Goal: Information Seeking & Learning: Find specific fact

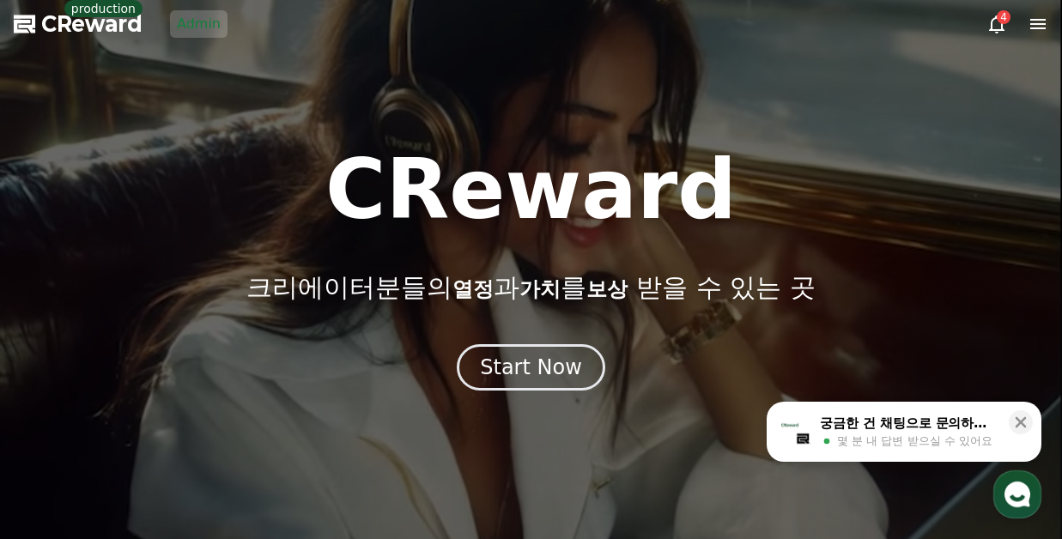
click at [200, 22] on link "Admin" at bounding box center [199, 23] width 58 height 27
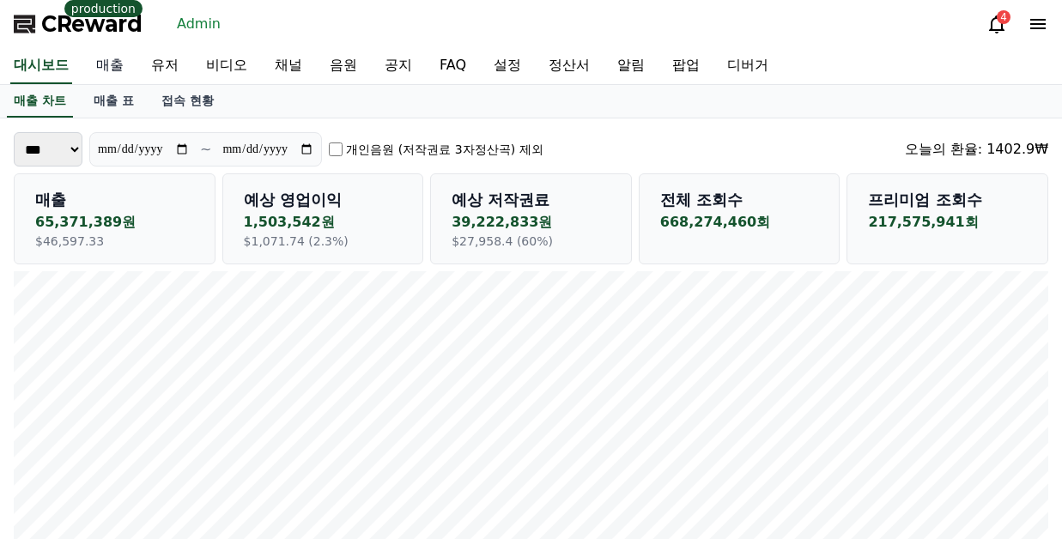
click at [113, 72] on link "매출" at bounding box center [109, 66] width 55 height 36
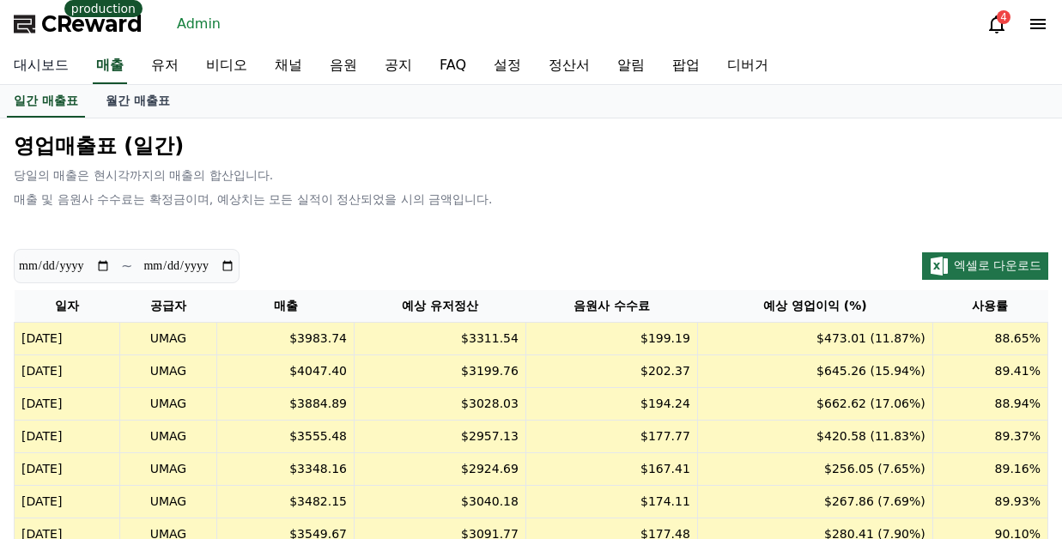
click at [32, 62] on link "대시보드" at bounding box center [41, 66] width 82 height 36
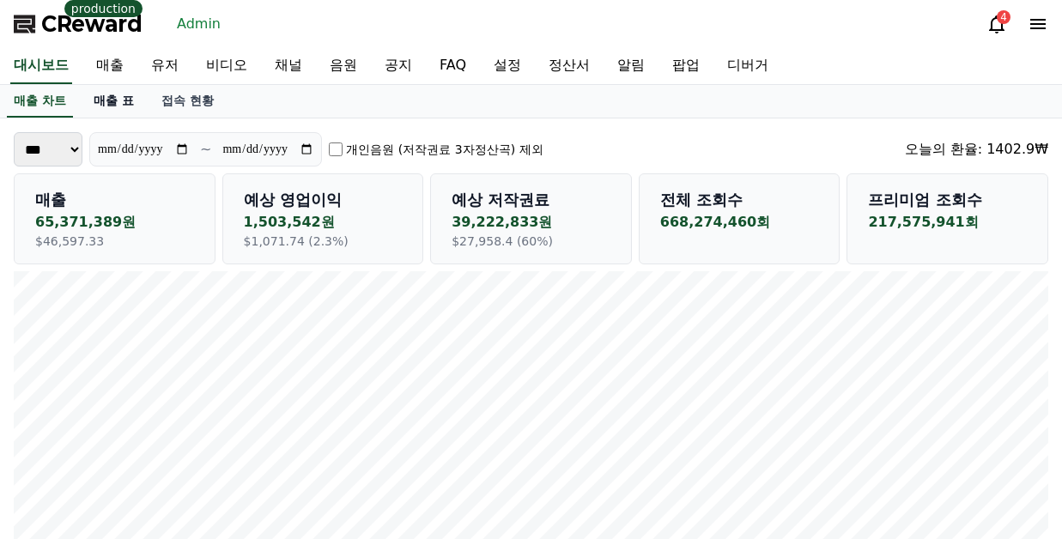
click at [110, 88] on link "매출 표" at bounding box center [114, 101] width 68 height 33
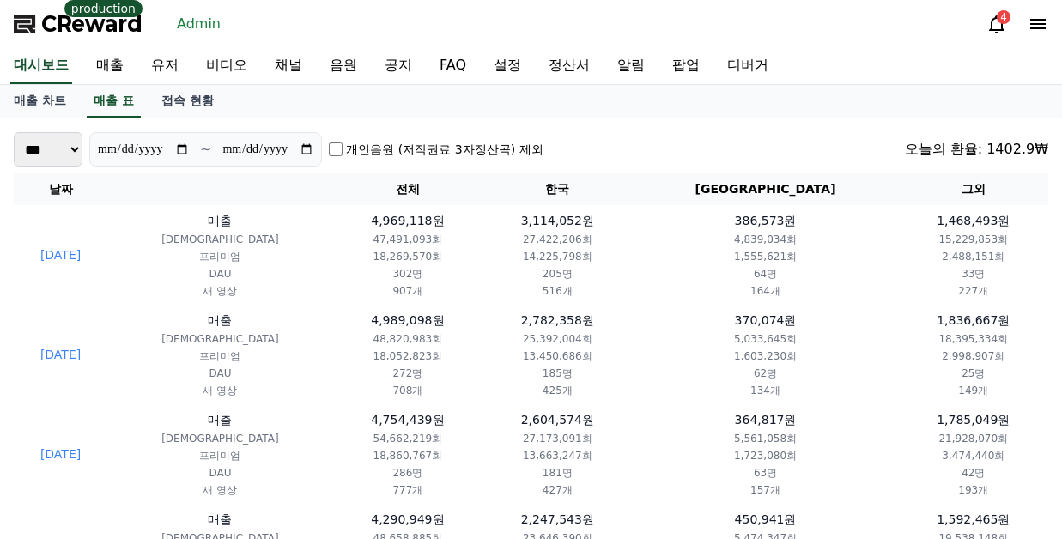
click at [60, 155] on select "*** **" at bounding box center [48, 149] width 69 height 34
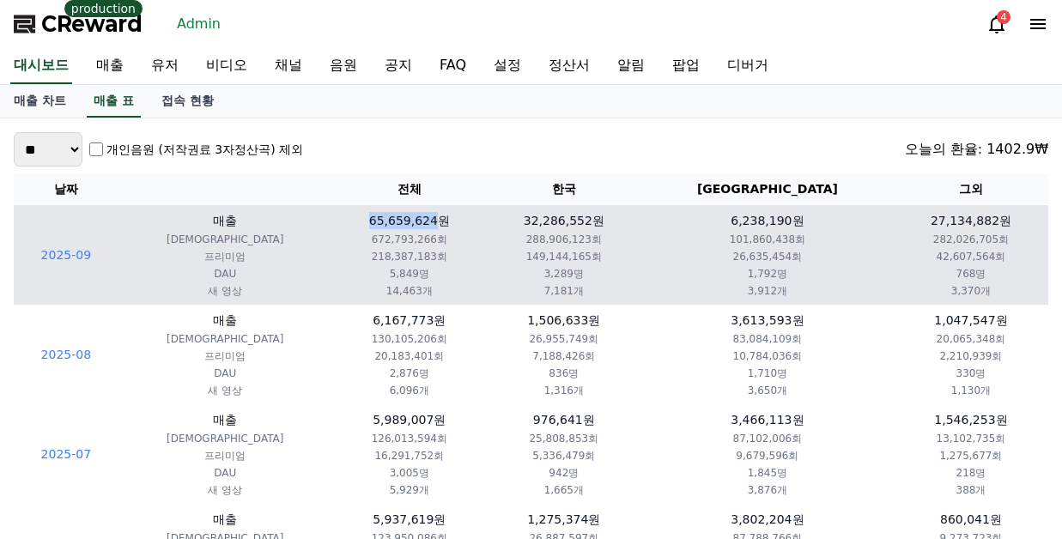
copy p "65,659,624"
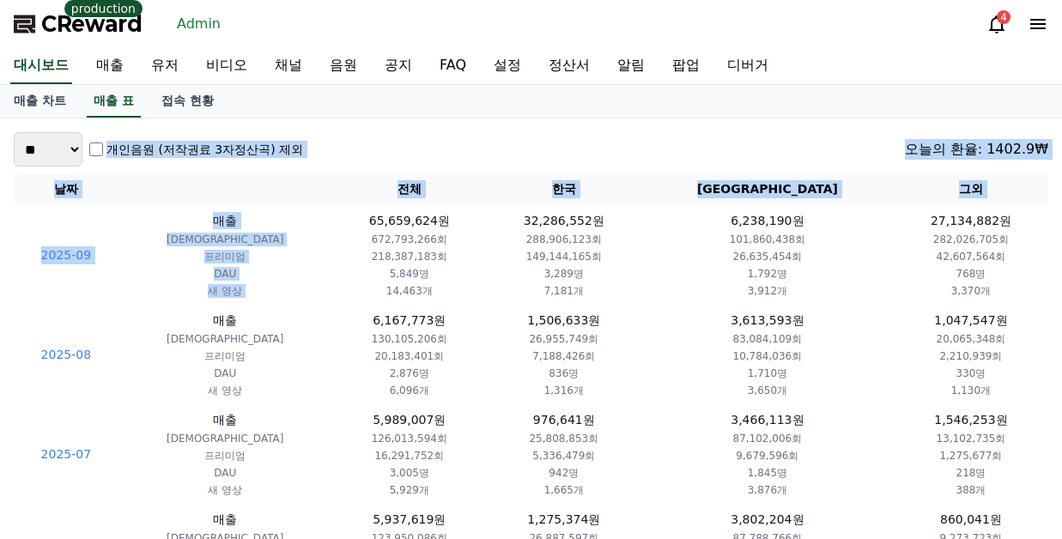
drag, startPoint x: 330, startPoint y: 217, endPoint x: 483, endPoint y: 121, distance: 180.6
click at [484, 148] on div "*** ** 개인음원 (저작권료 3자정산곡) 제외 [DATE]의 환율: 1402.9₩" at bounding box center [531, 149] width 1035 height 34
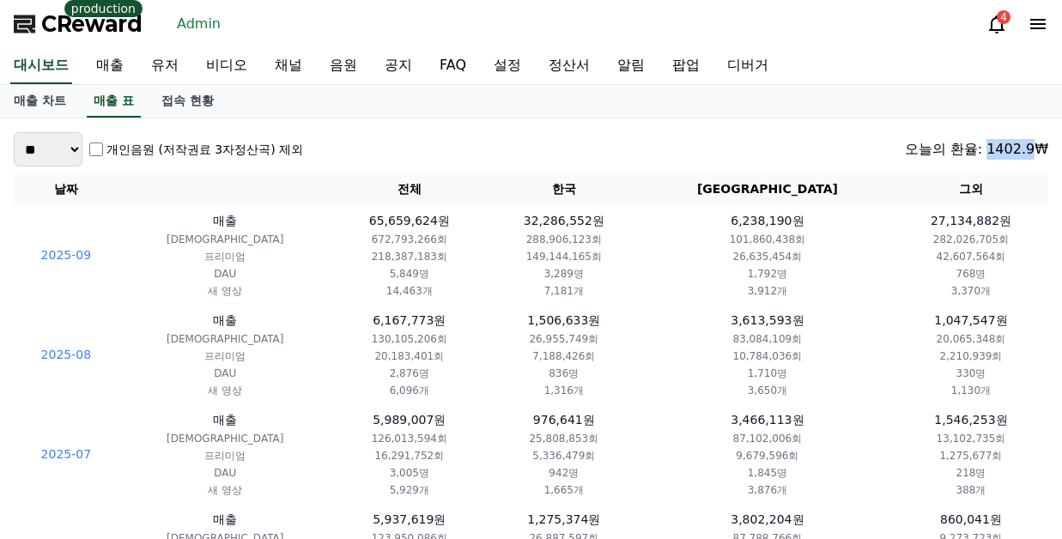
drag, startPoint x: 1037, startPoint y: 155, endPoint x: 995, endPoint y: 153, distance: 42.1
click at [995, 153] on div "오늘의 환율: 1402.9₩" at bounding box center [976, 149] width 143 height 21
copy div "1402.9"
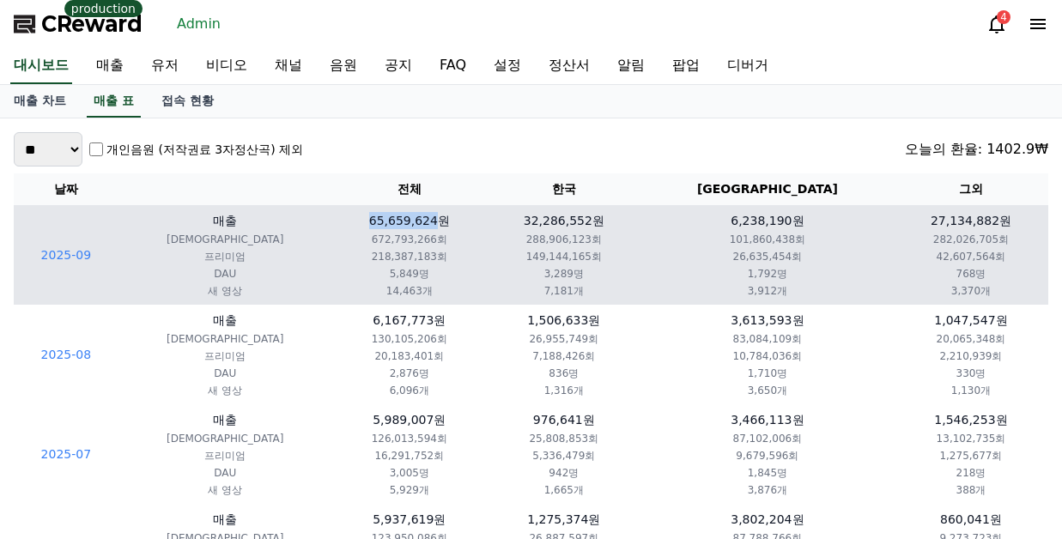
copy p "65,659,624"
drag, startPoint x: 396, startPoint y: 222, endPoint x: 315, endPoint y: 222, distance: 80.7
click at [339, 222] on p "65,659,624원" at bounding box center [409, 220] width 141 height 17
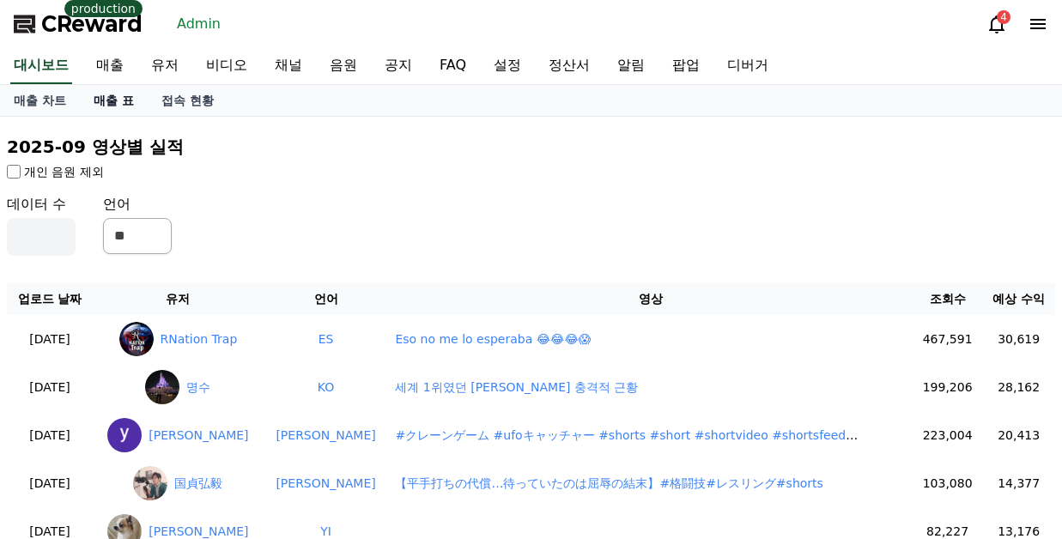
click at [112, 105] on link "매출 표" at bounding box center [114, 100] width 68 height 31
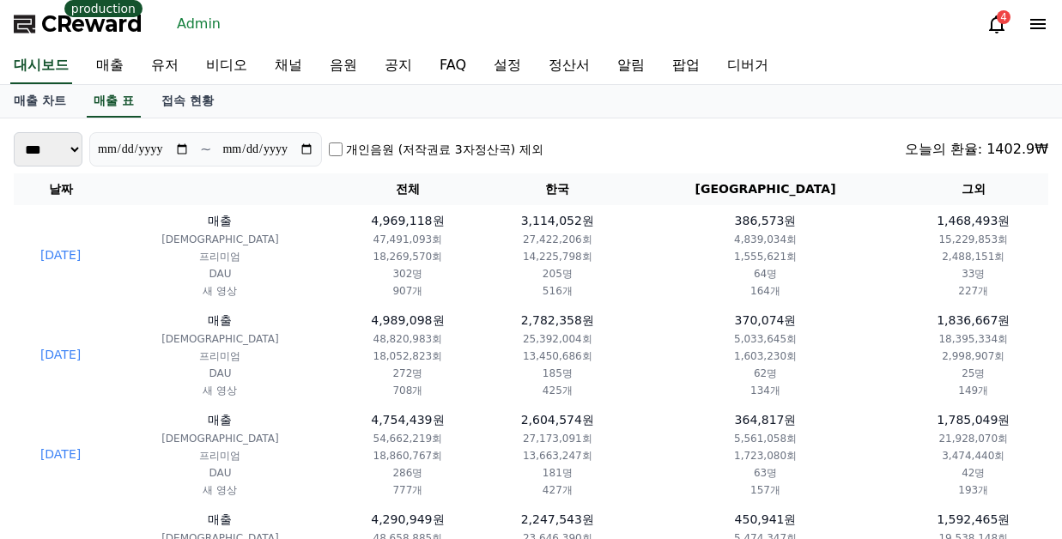
click at [488, 149] on label "개인음원 (저작권료 3자정산곡) 제외" at bounding box center [444, 149] width 197 height 17
click at [466, 153] on label "개인음원 (저작권료 3자정산곡) 제외" at bounding box center [444, 149] width 197 height 17
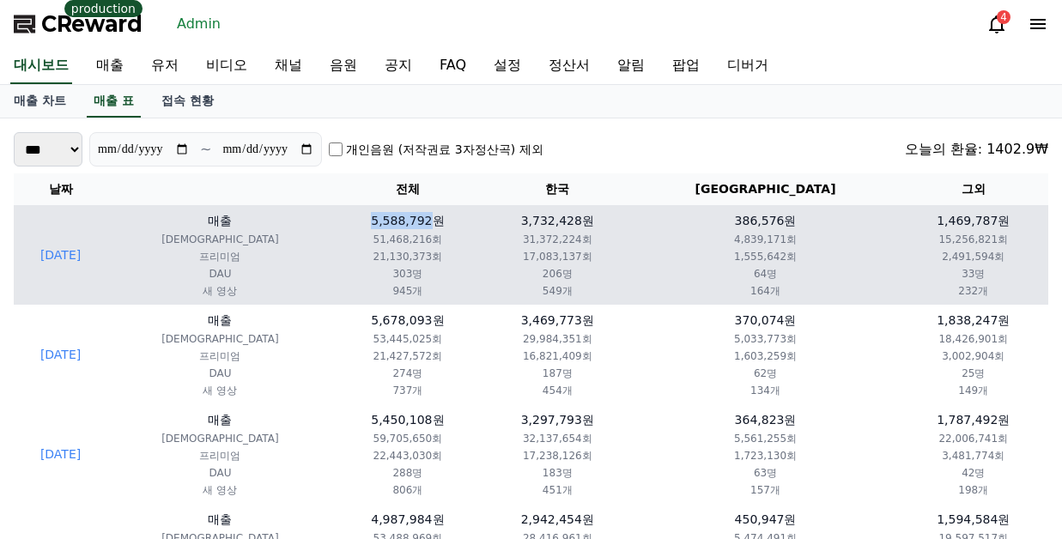
drag, startPoint x: 376, startPoint y: 218, endPoint x: 436, endPoint y: 222, distance: 60.3
click at [436, 222] on p "5,588,792원" at bounding box center [408, 220] width 136 height 17
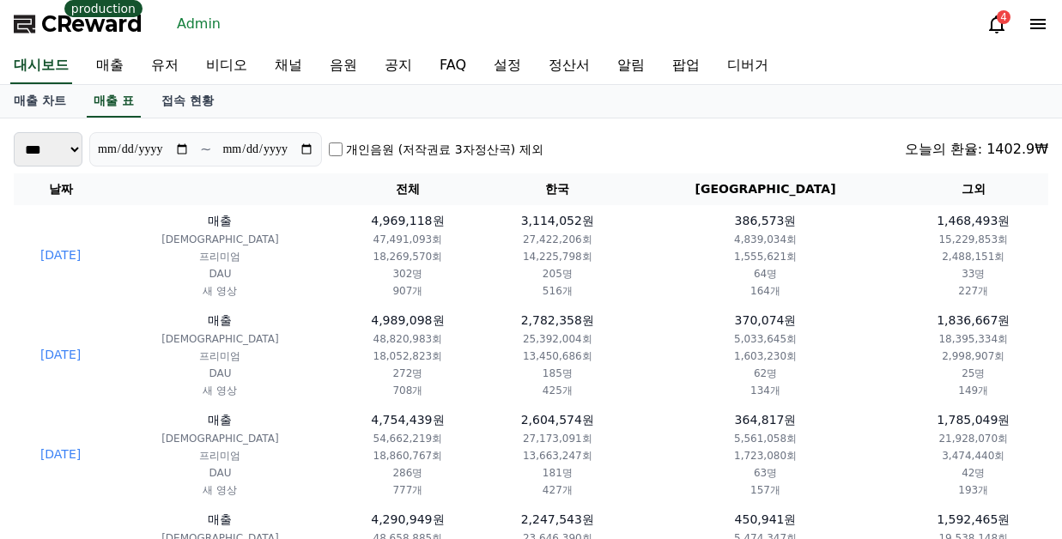
click at [399, 151] on label "개인음원 (저작권료 3자정산곡) 제외" at bounding box center [444, 149] width 197 height 17
click at [59, 146] on select "*** **" at bounding box center [48, 149] width 69 height 34
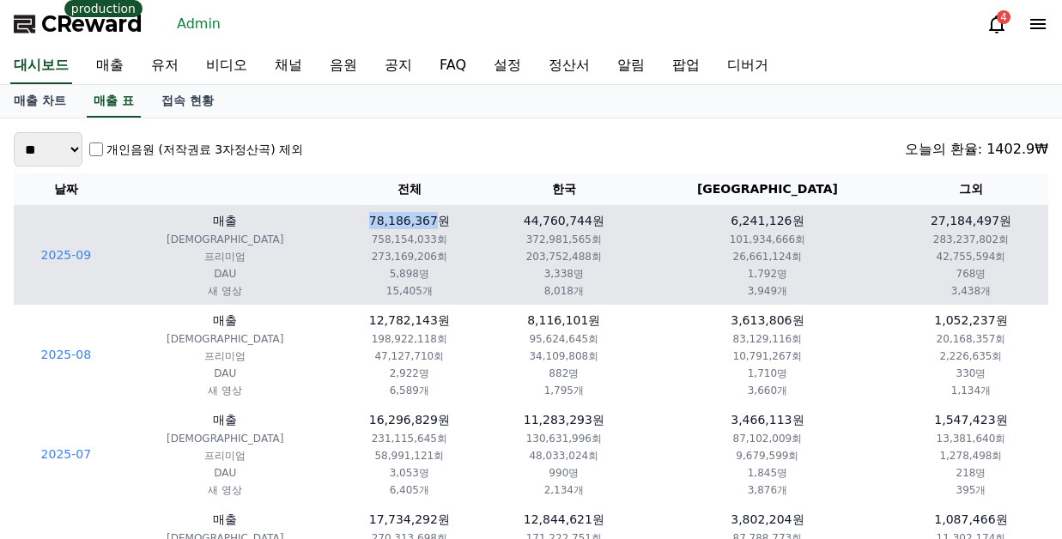
copy p "78,186,367"
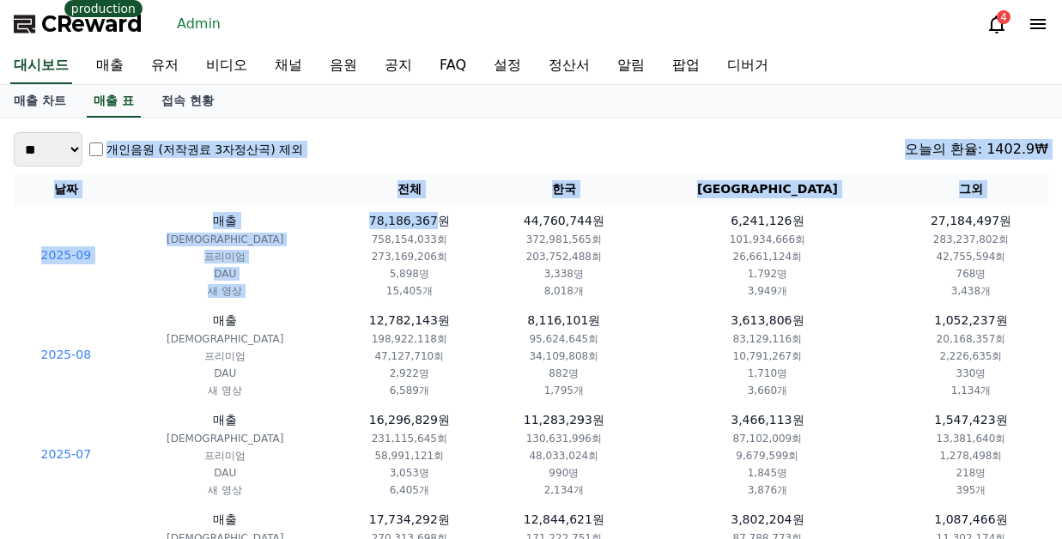
drag, startPoint x: 394, startPoint y: 219, endPoint x: 380, endPoint y: 134, distance: 86.1
click at [380, 134] on div "*** ** 개인음원 (저작권료 3자정산곡) 제외 [DATE]의 환율: 1402.9₩" at bounding box center [531, 149] width 1035 height 34
